Goal: Task Accomplishment & Management: Use online tool/utility

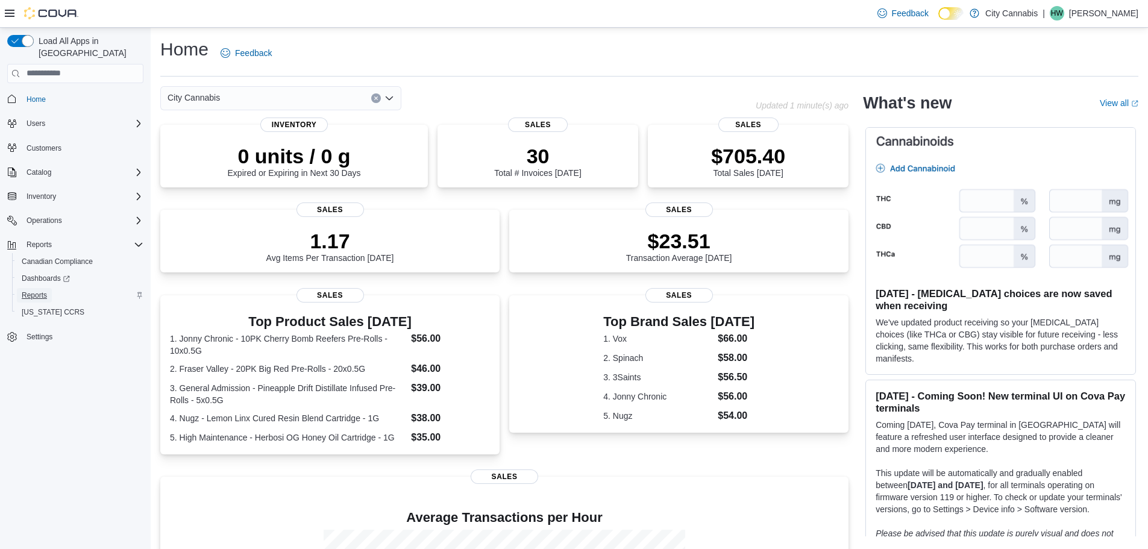
click at [47, 290] on span "Reports" at bounding box center [34, 295] width 25 height 10
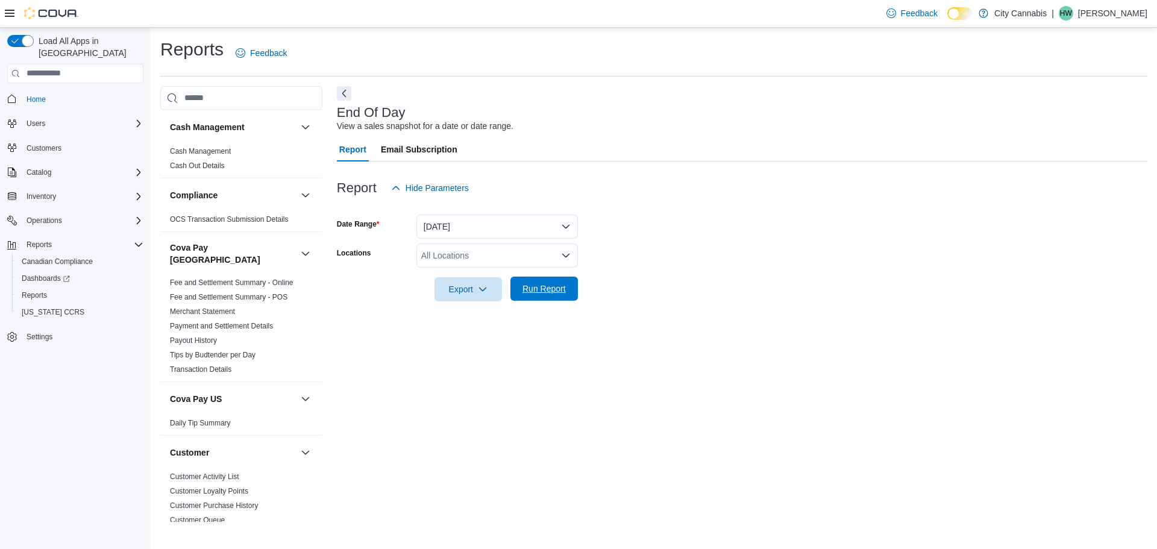
click at [527, 289] on span "Run Report" at bounding box center [543, 289] width 43 height 12
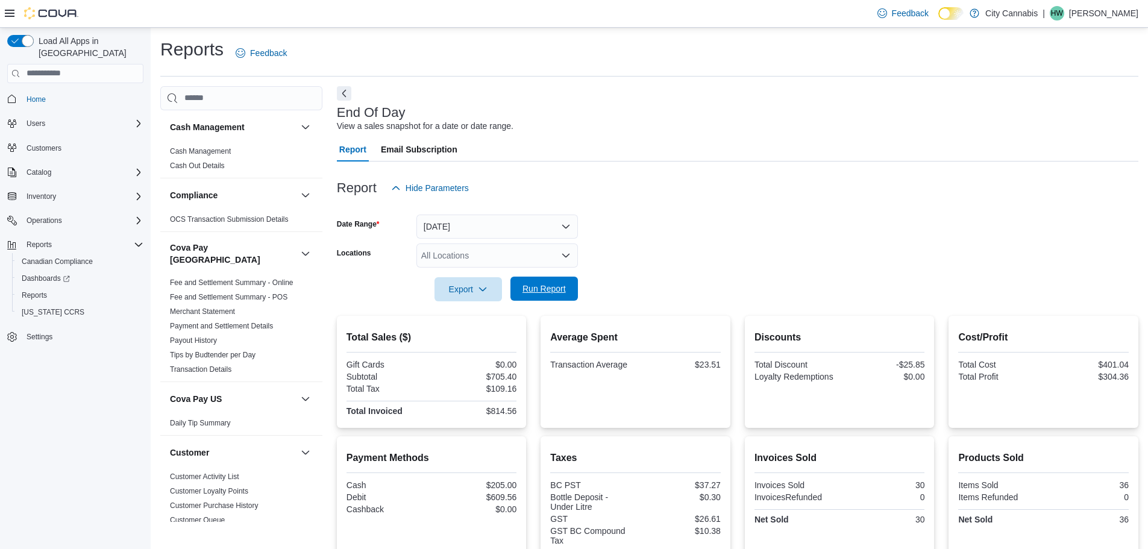
click at [522, 290] on span "Run Report" at bounding box center [543, 289] width 43 height 12
click at [565, 294] on span "Run Report" at bounding box center [543, 289] width 43 height 12
